Goal: Find specific page/section: Find specific page/section

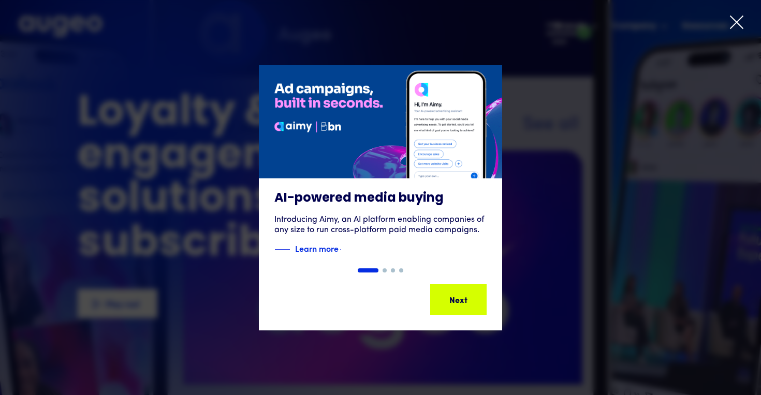
click at [737, 22] on icon at bounding box center [737, 22] width 16 height 16
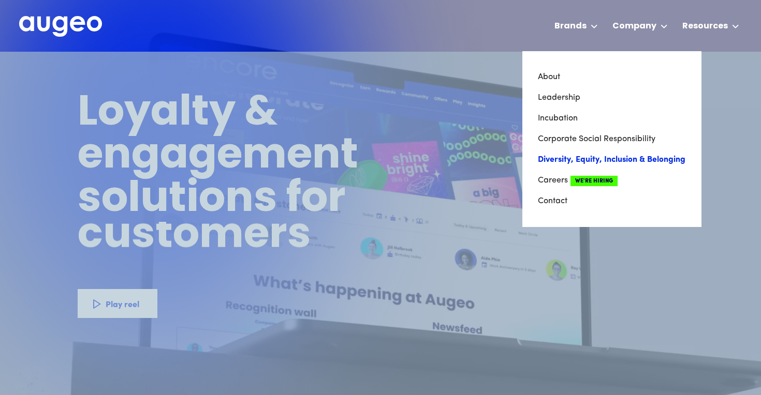
click at [563, 160] on link "Diversity, Equity, Inclusion & Belonging" at bounding box center [612, 160] width 148 height 21
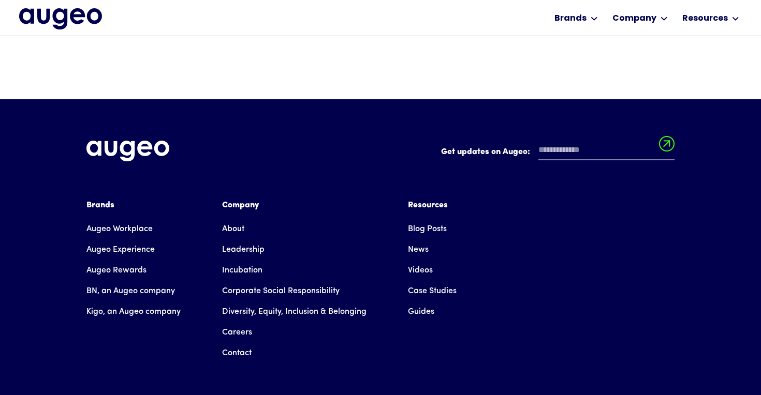
click at [136, 232] on link "Augeo Workplace" at bounding box center [119, 229] width 66 height 21
